Goal: Use online tool/utility: Utilize a website feature to perform a specific function

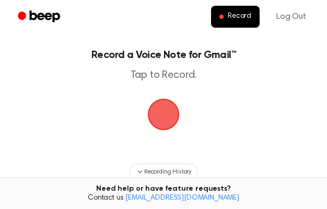
click at [169, 126] on span "button" at bounding box center [164, 115] width 32 height 32
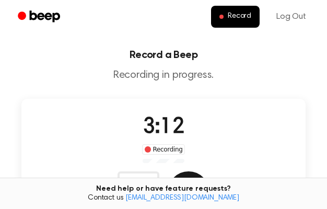
click at [210, 172] on button "Save" at bounding box center [189, 193] width 42 height 42
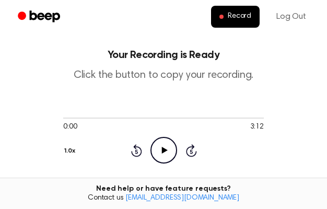
click at [151, 137] on icon "Play Audio" at bounding box center [164, 150] width 27 height 27
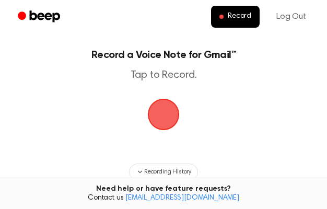
click at [160, 124] on span "button" at bounding box center [163, 114] width 29 height 29
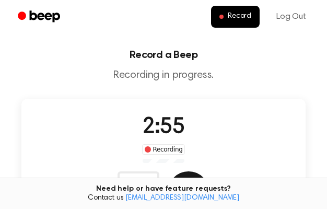
click at [210, 172] on button "Save" at bounding box center [189, 193] width 42 height 42
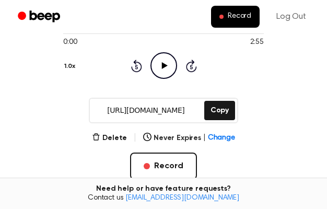
scroll to position [85, 0]
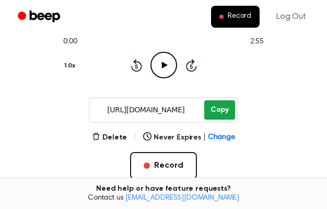
click at [215, 116] on button "Copy" at bounding box center [220, 109] width 31 height 19
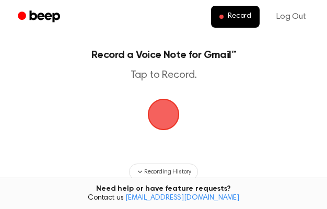
click at [170, 121] on span "button" at bounding box center [164, 115] width 32 height 32
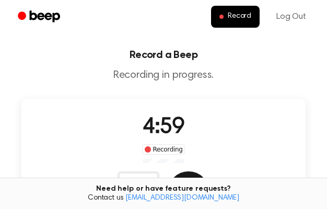
click at [210, 172] on button "Save" at bounding box center [189, 193] width 42 height 42
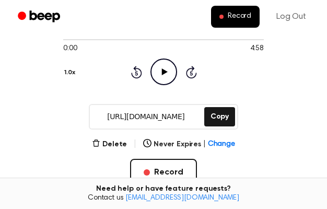
scroll to position [92, 0]
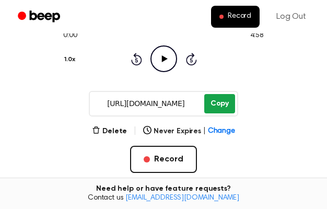
click at [223, 106] on button "Copy" at bounding box center [220, 103] width 31 height 19
